Goal: Check status: Check status

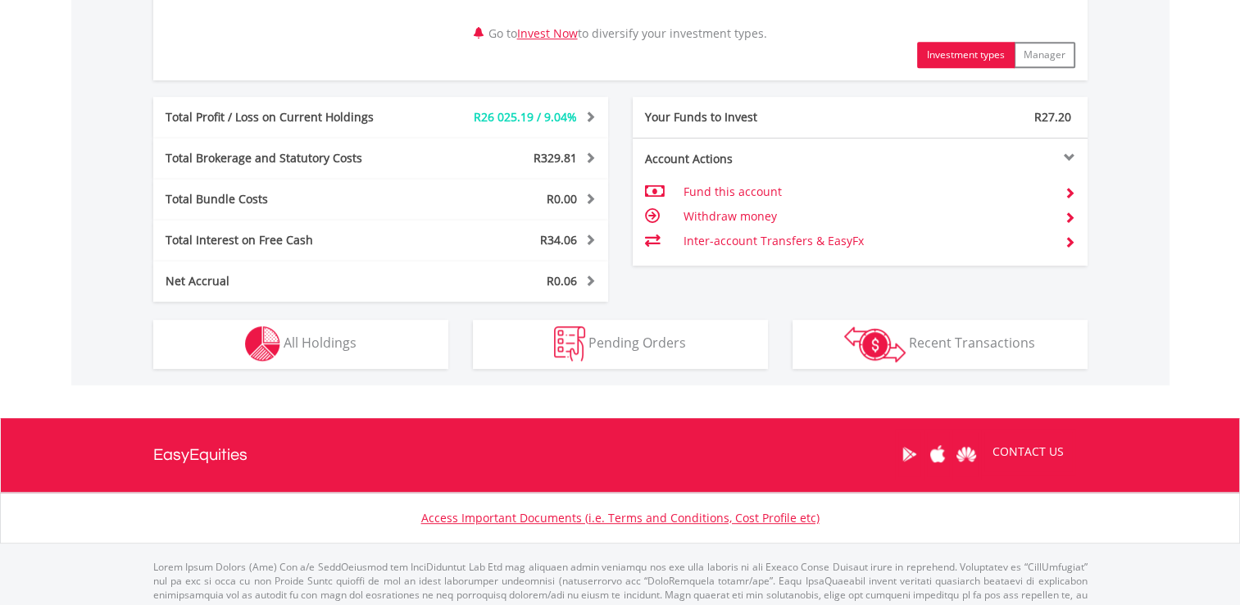
scroll to position [878, 0]
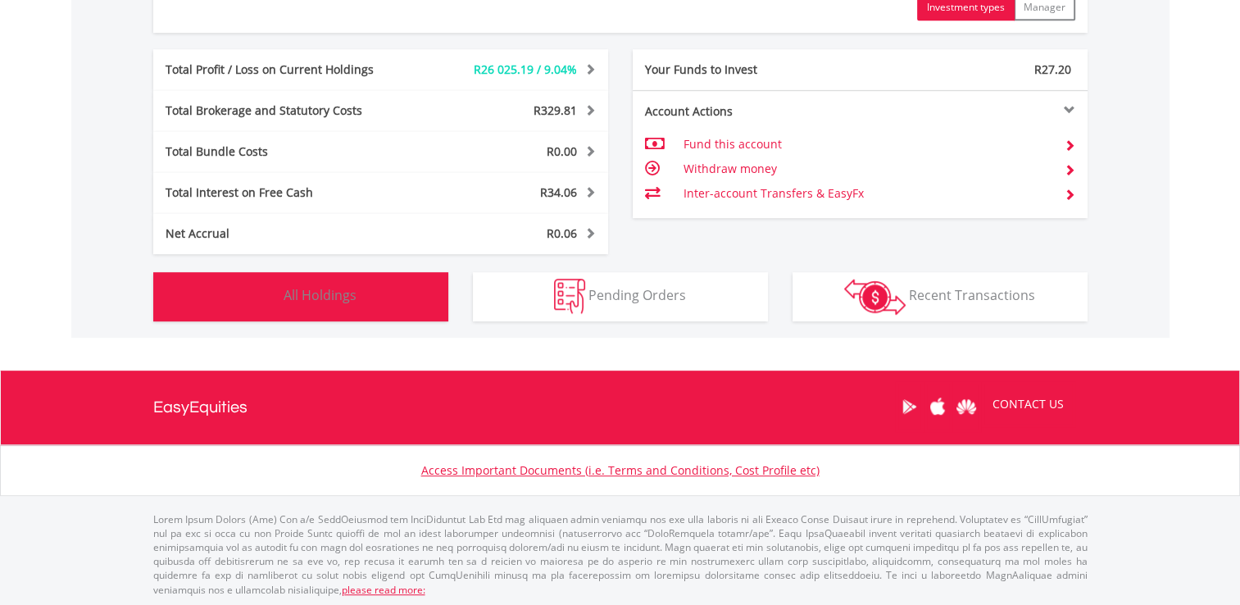
click at [344, 296] on span "All Holdings" at bounding box center [320, 295] width 73 height 18
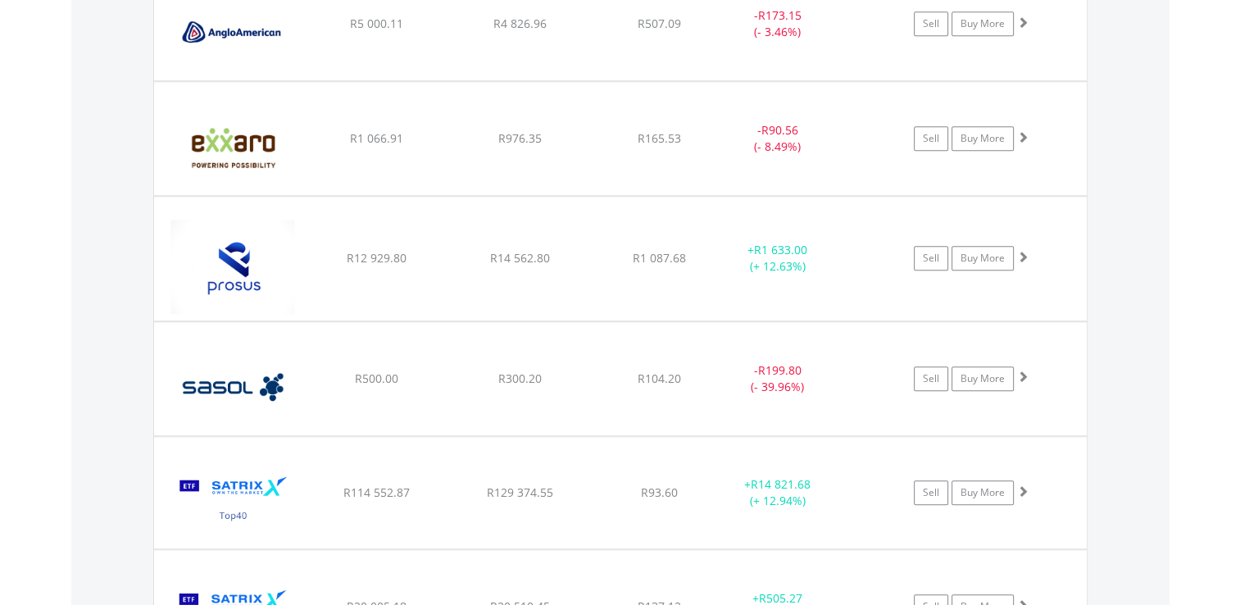
scroll to position [1378, 0]
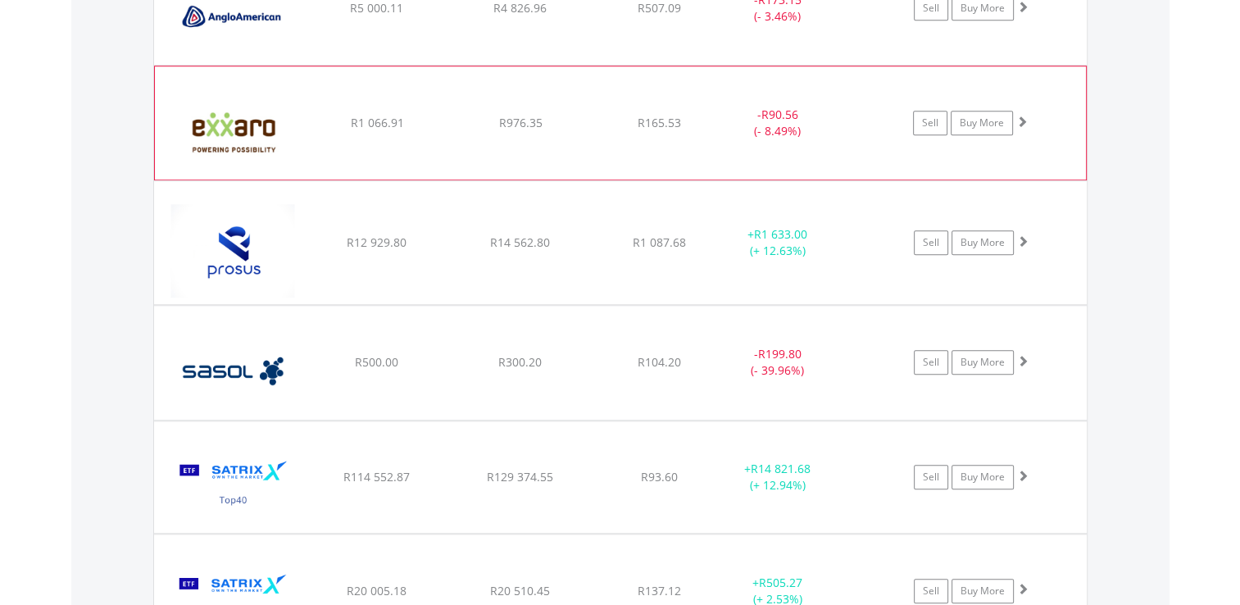
click at [1025, 118] on span at bounding box center [1021, 121] width 11 height 11
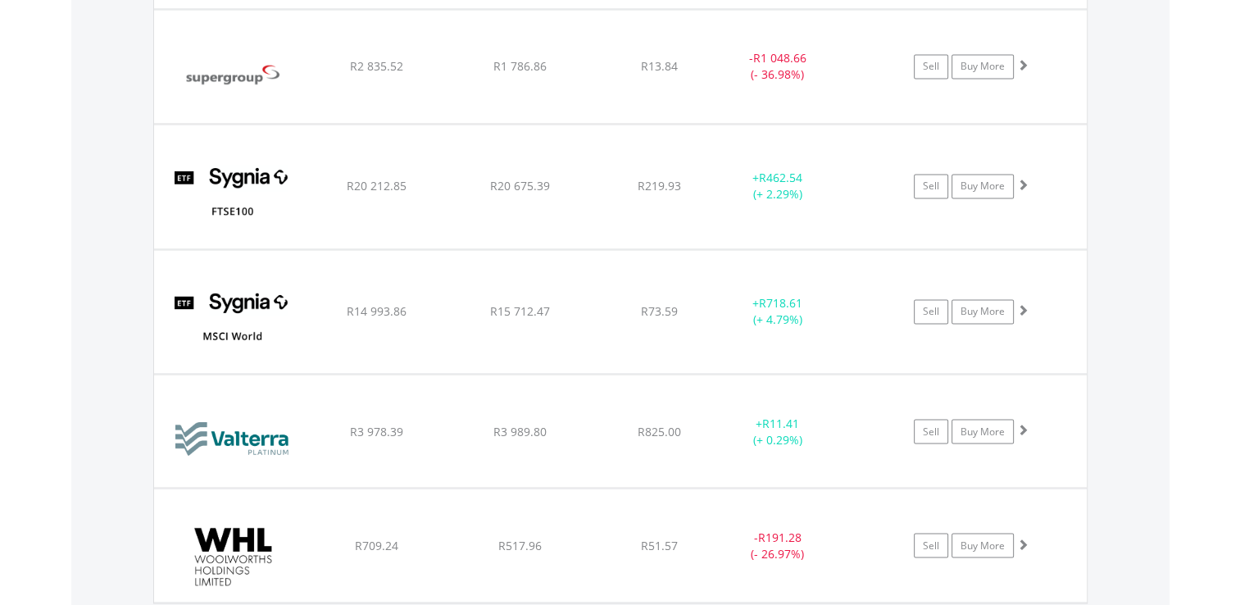
scroll to position [2701, 0]
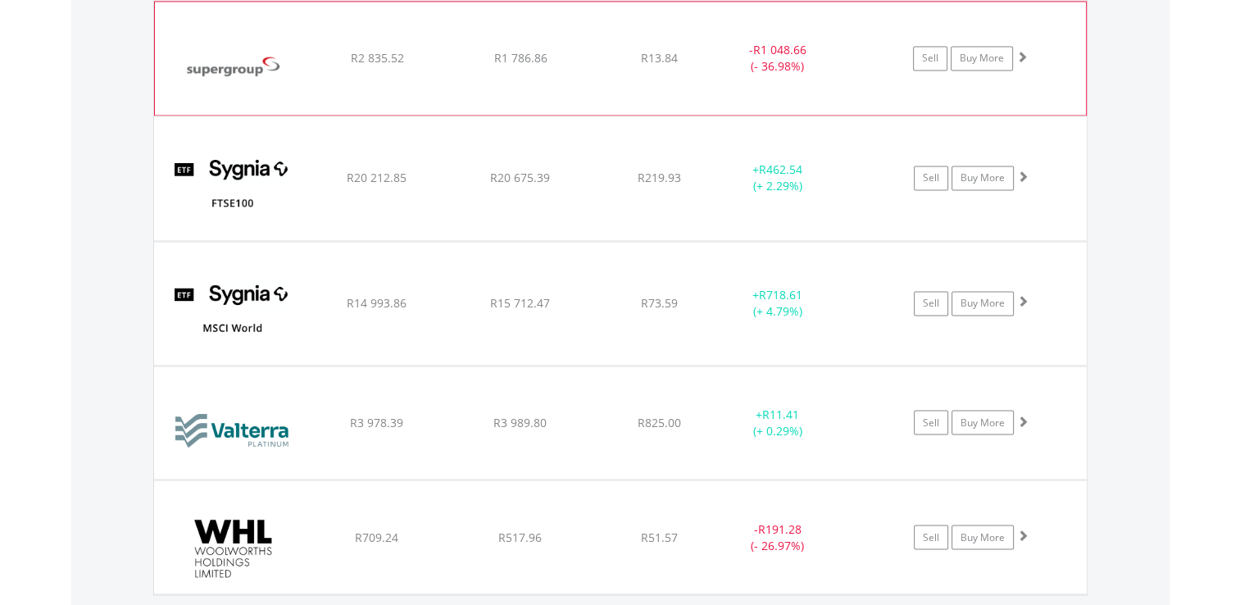
click at [1021, 51] on span at bounding box center [1021, 56] width 11 height 11
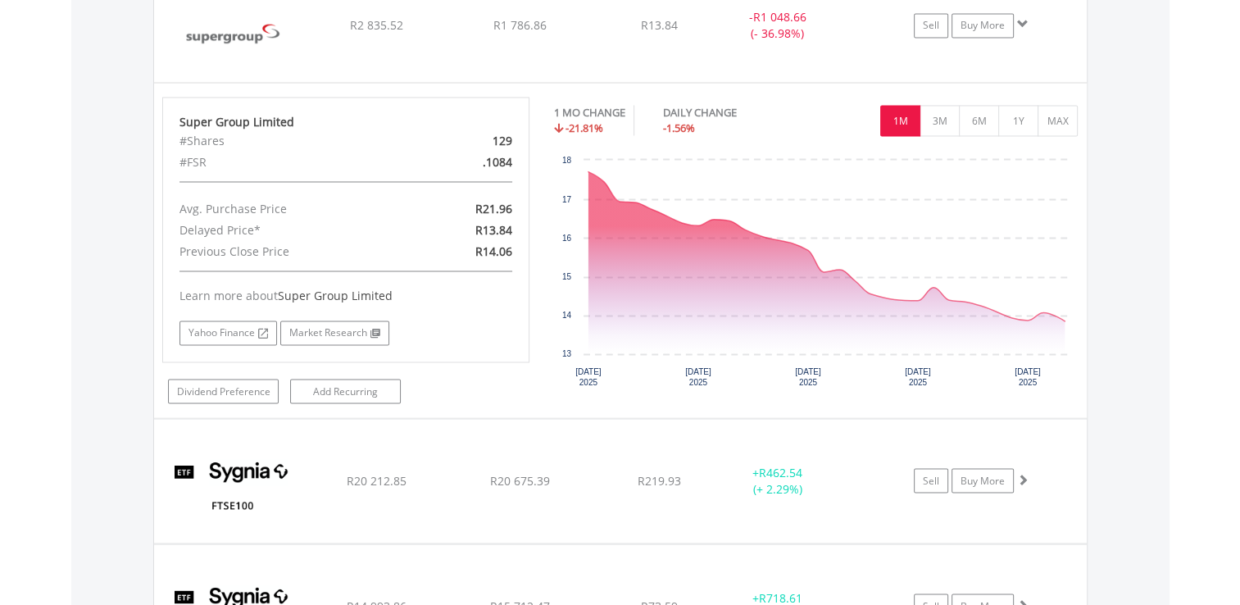
scroll to position [2767, 0]
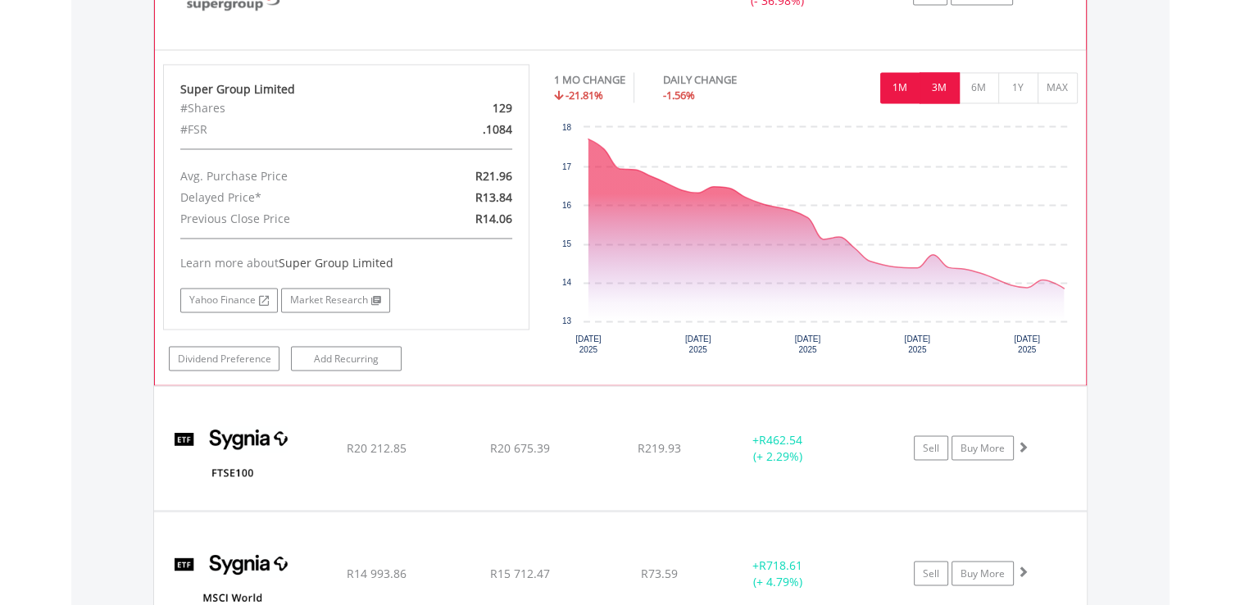
click at [946, 86] on button "3M" at bounding box center [940, 87] width 40 height 31
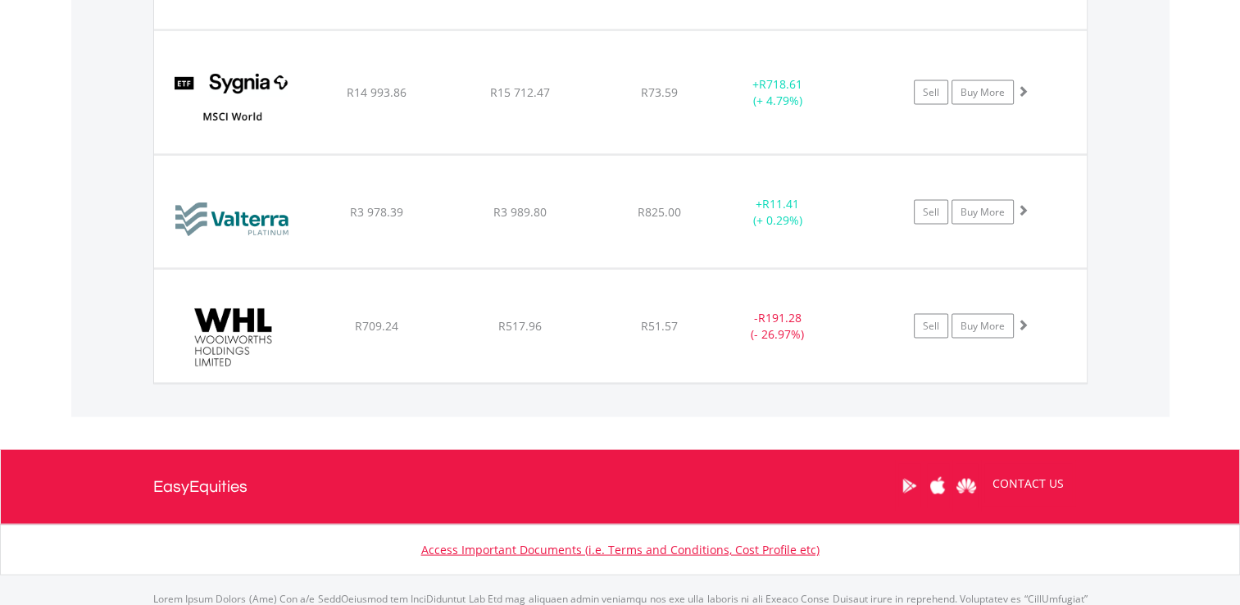
scroll to position [3258, 0]
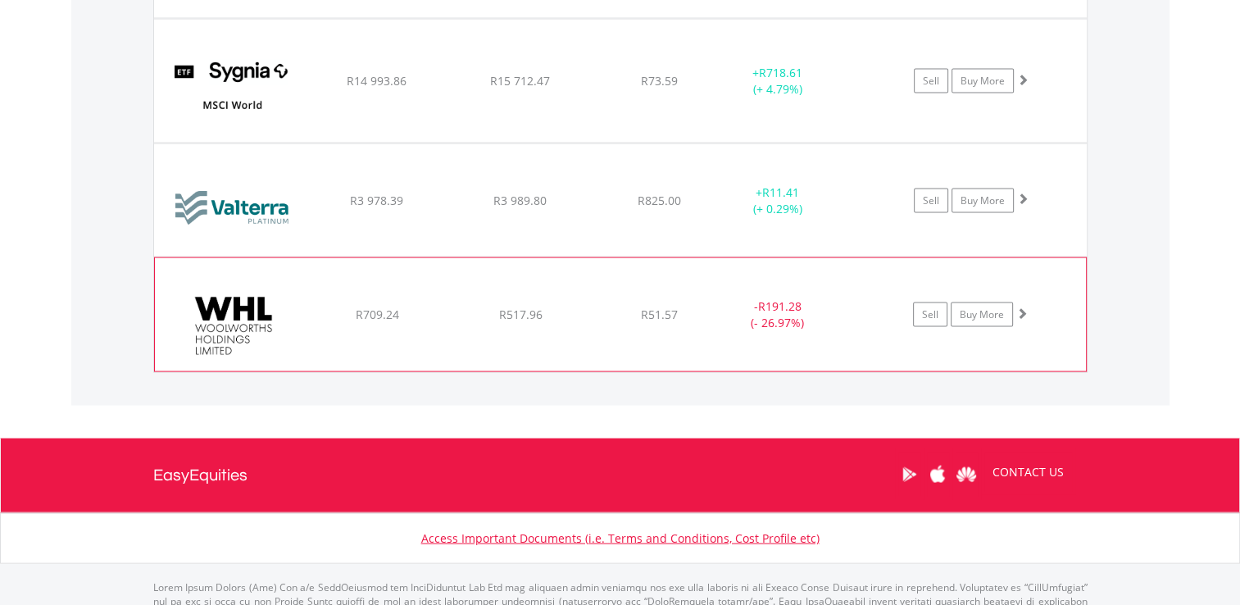
click at [1025, 307] on span at bounding box center [1021, 312] width 11 height 11
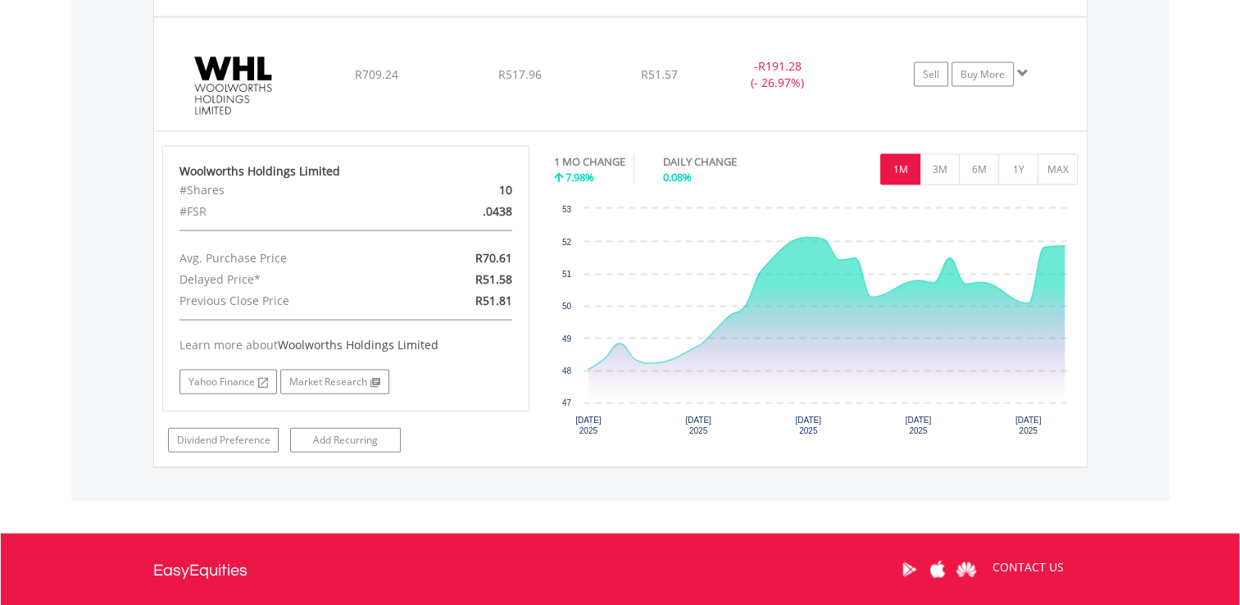
scroll to position [3509, 0]
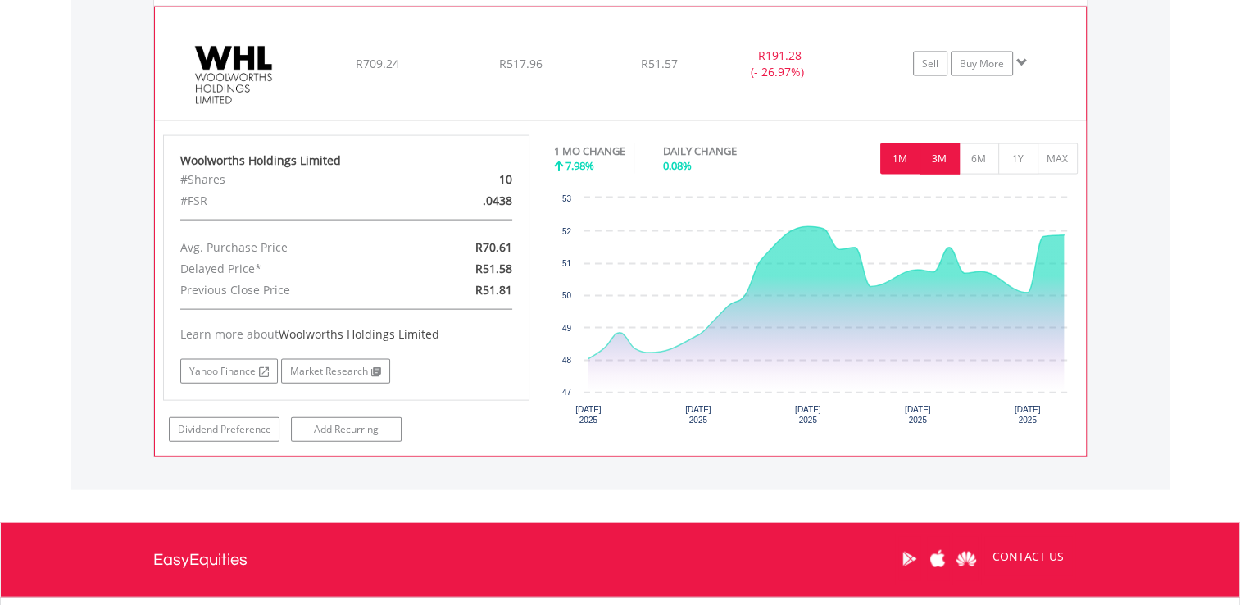
click at [940, 149] on button "3M" at bounding box center [940, 158] width 40 height 31
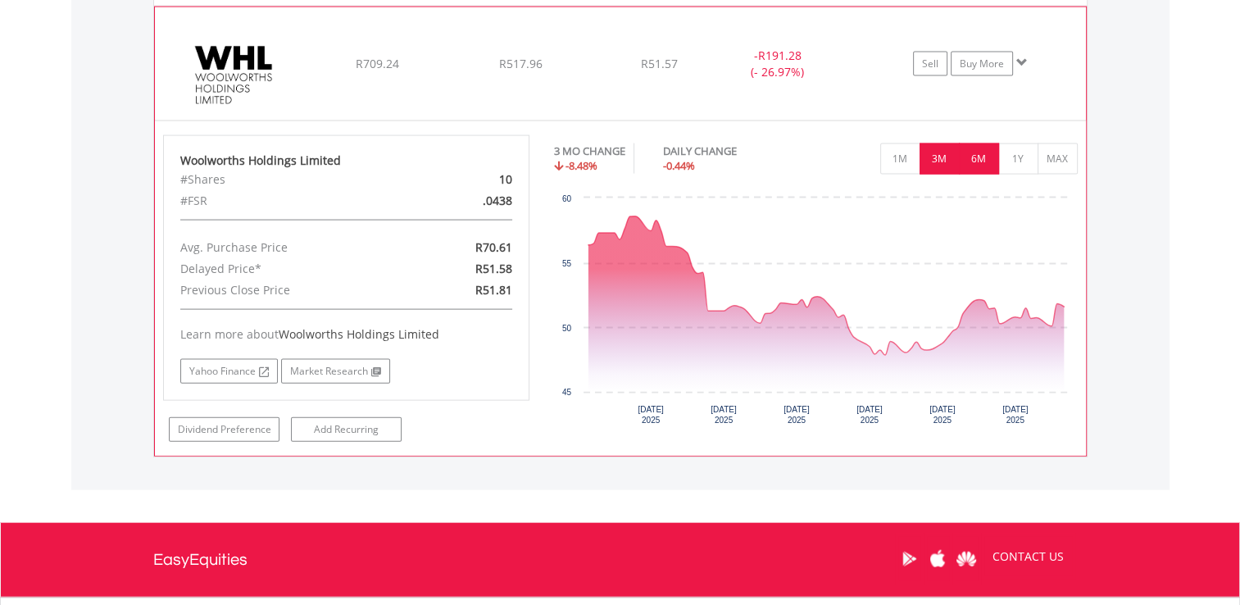
click at [976, 152] on button "6M" at bounding box center [979, 158] width 40 height 31
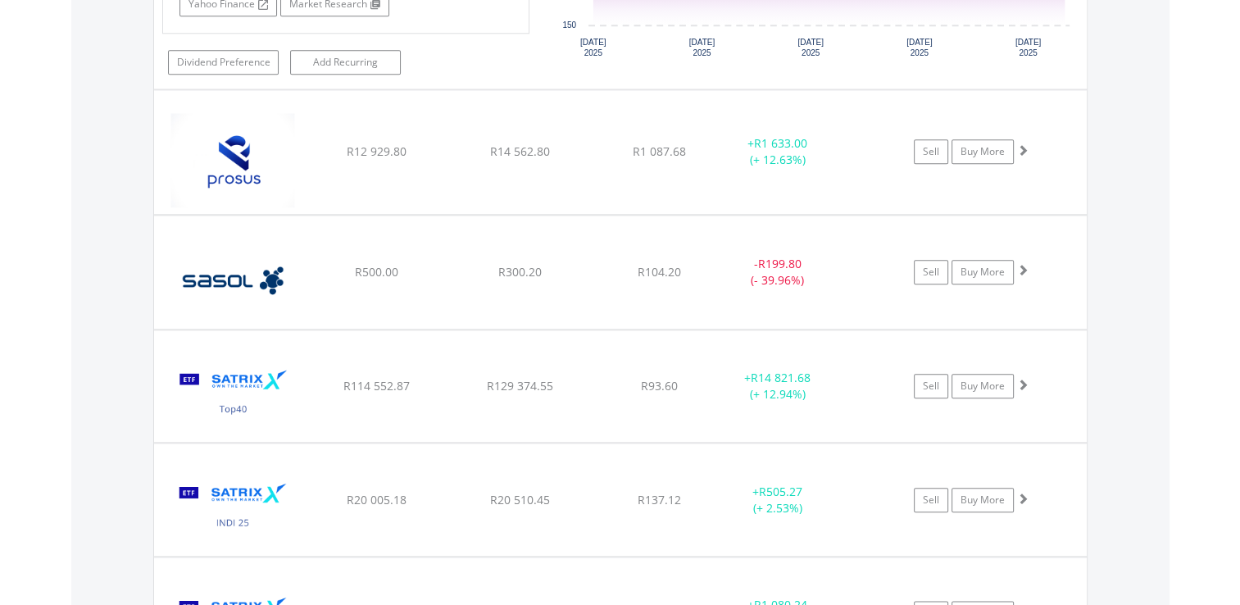
scroll to position [1749, 0]
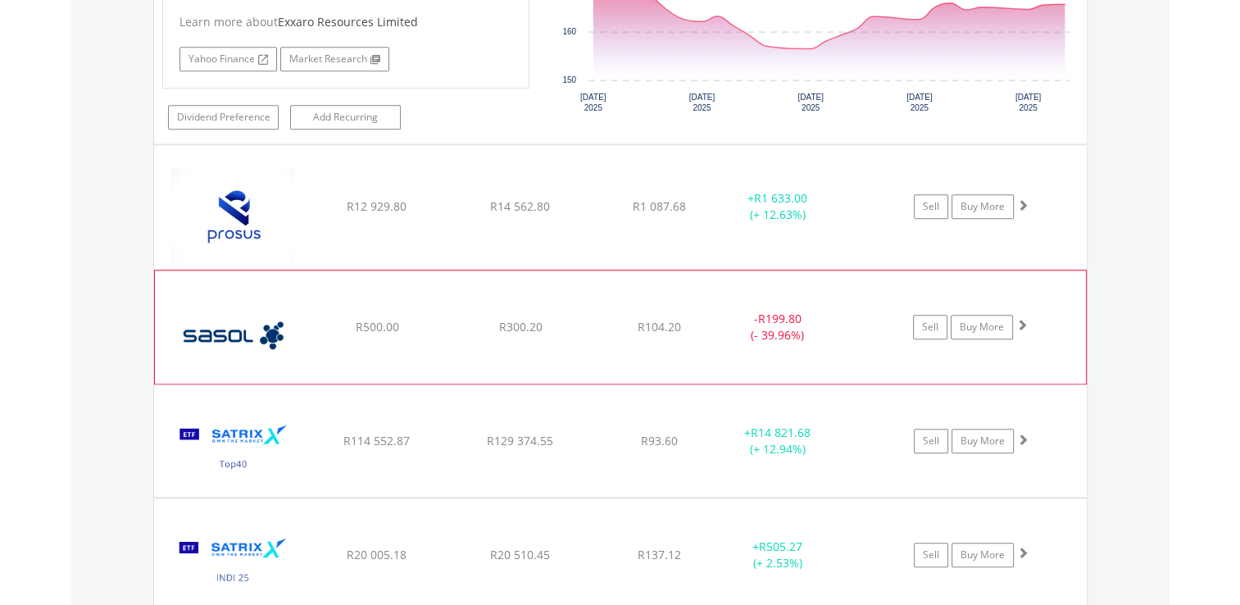
click at [1024, 324] on span at bounding box center [1021, 324] width 11 height 11
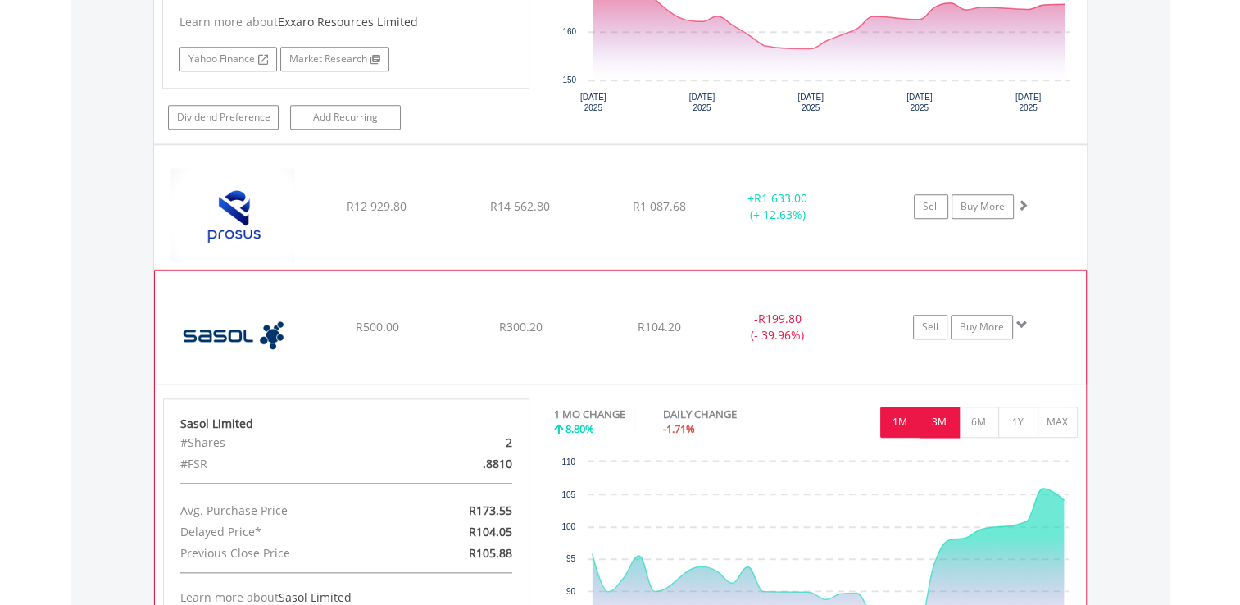
click at [938, 415] on button "3M" at bounding box center [940, 422] width 40 height 31
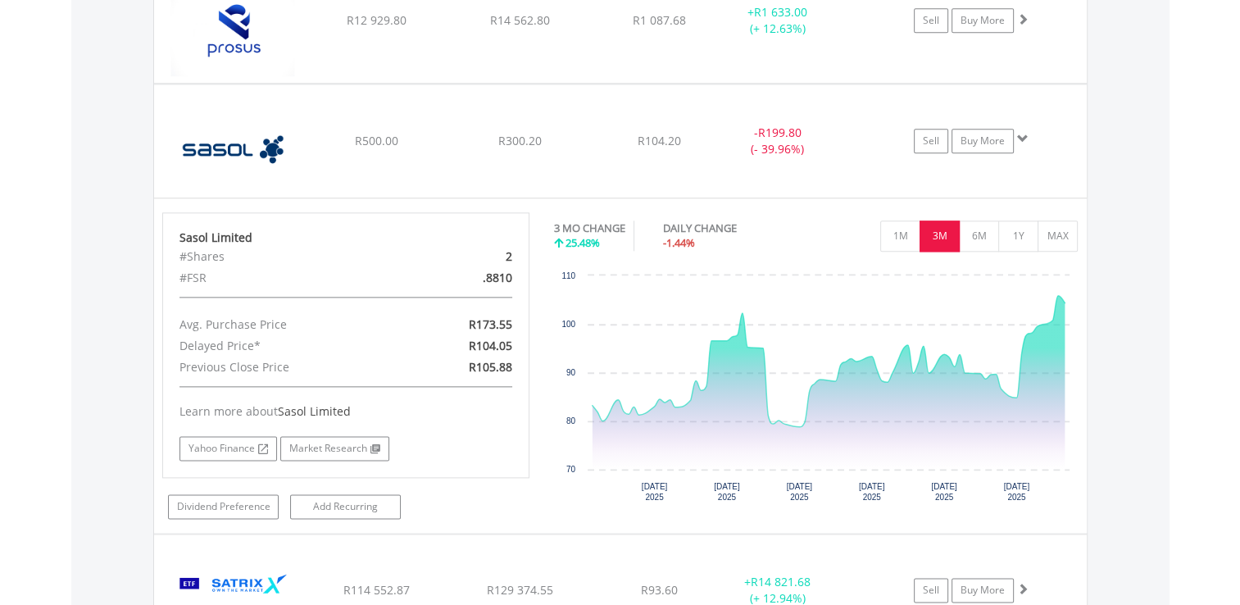
scroll to position [1946, 0]
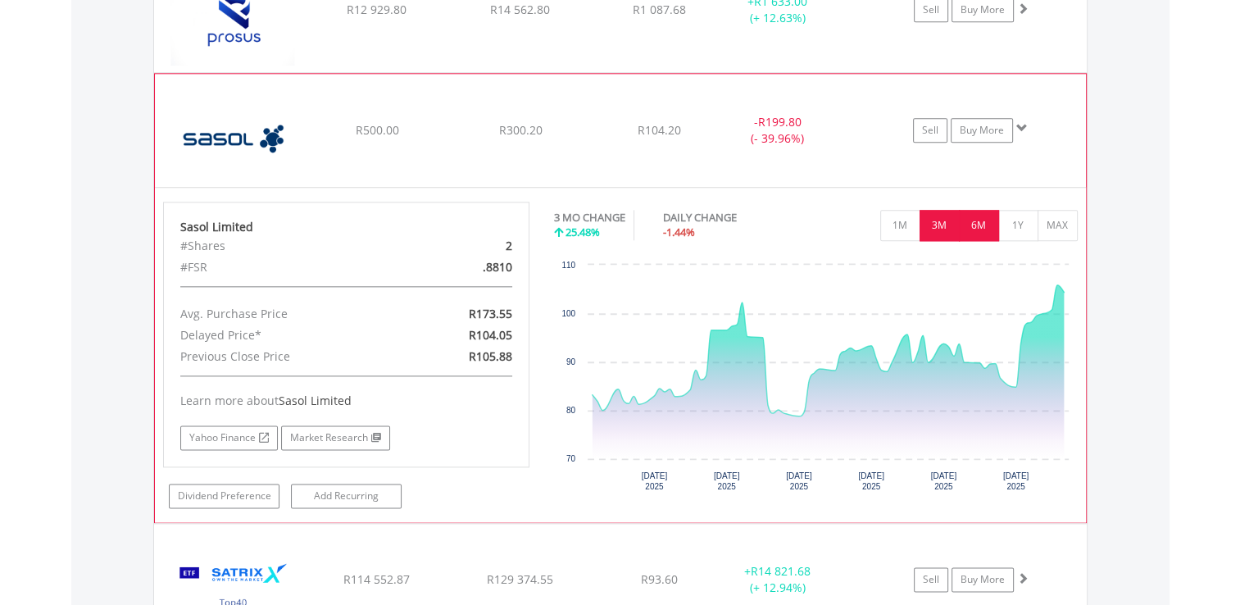
click at [985, 220] on button "6M" at bounding box center [979, 225] width 40 height 31
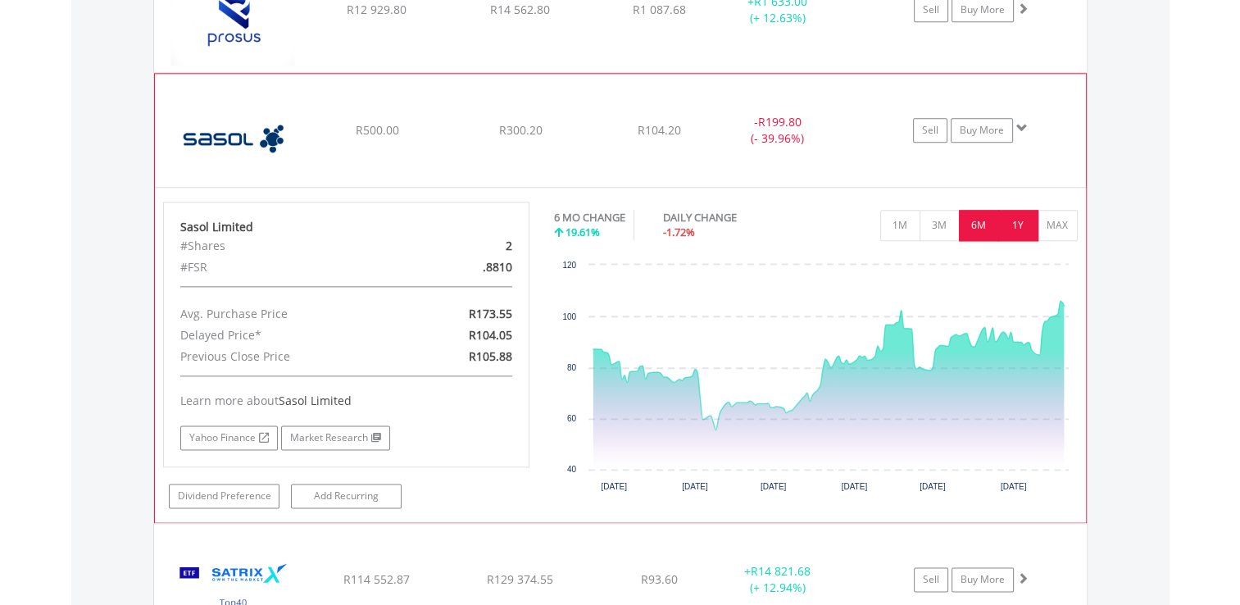
click at [1011, 220] on button "1Y" at bounding box center [1018, 225] width 40 height 31
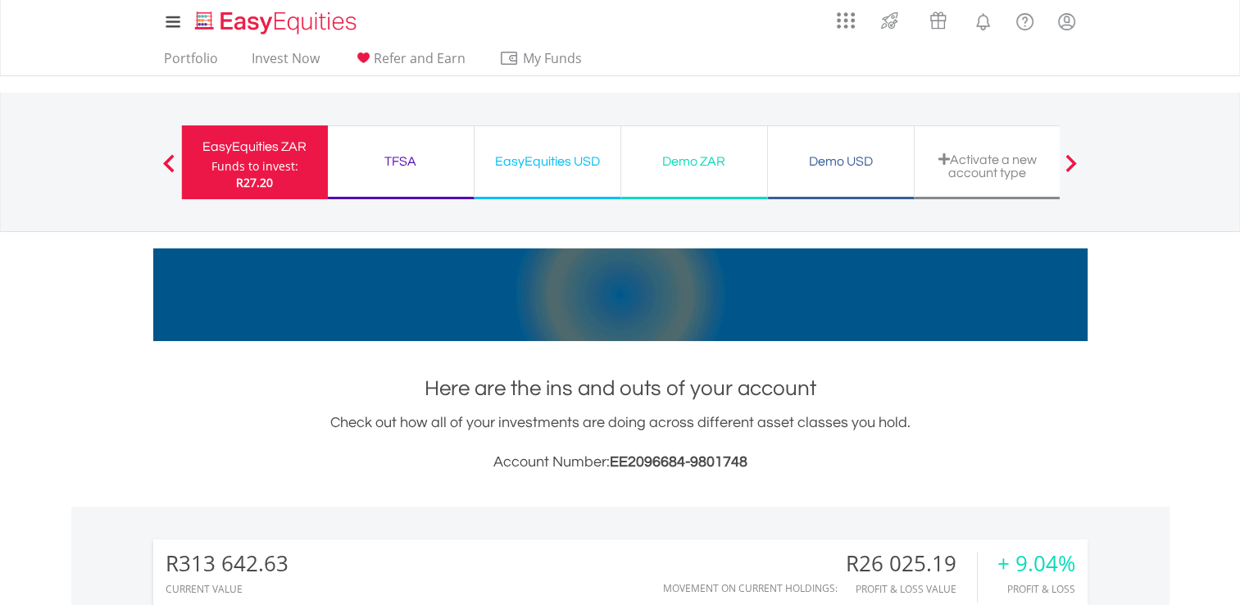
scroll to position [0, 0]
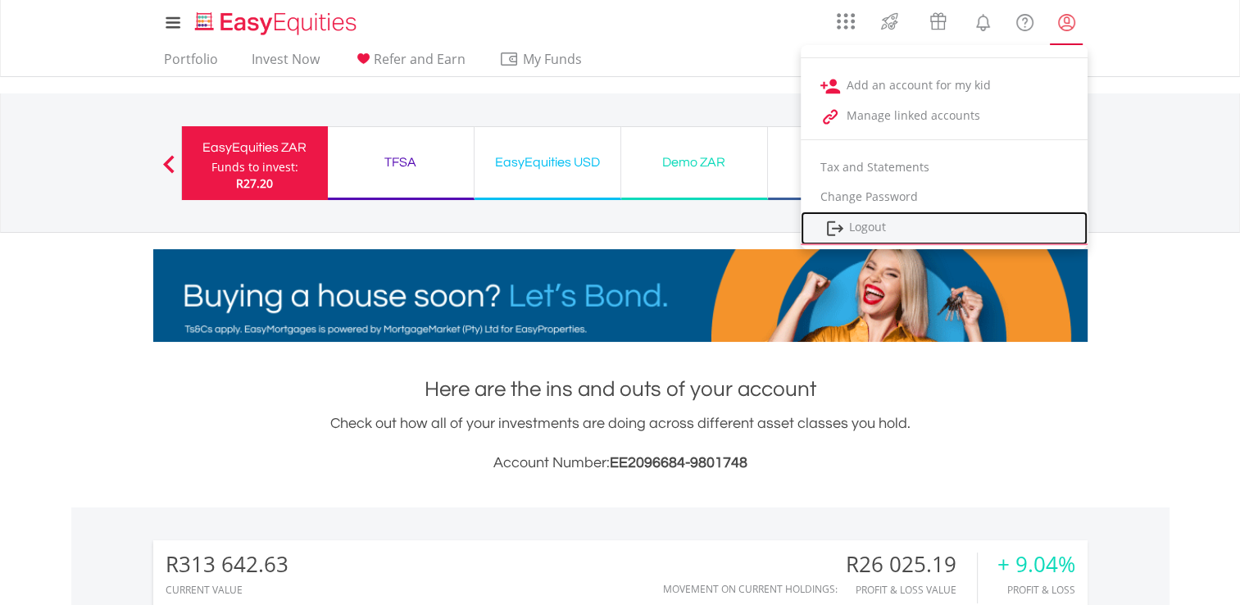
click at [992, 238] on link "Logout" at bounding box center [944, 228] width 287 height 34
